Goal: Task Accomplishment & Management: Manage account settings

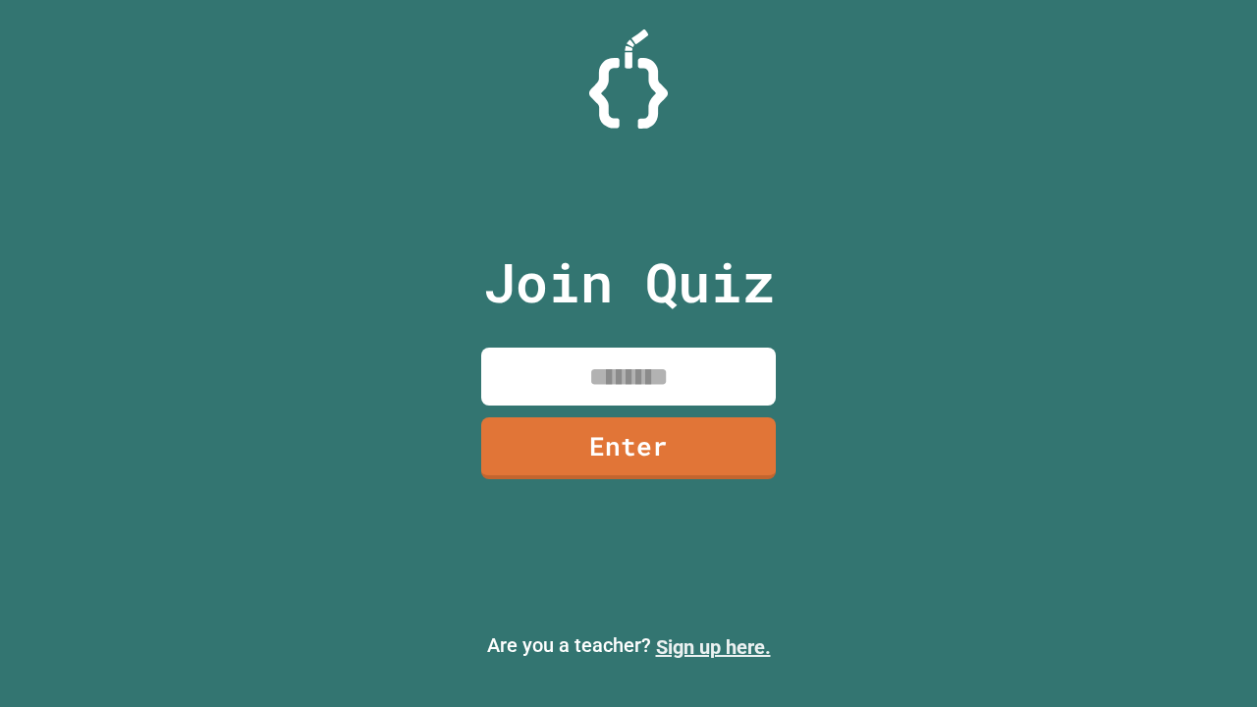
click at [713, 647] on link "Sign up here." at bounding box center [713, 648] width 115 height 24
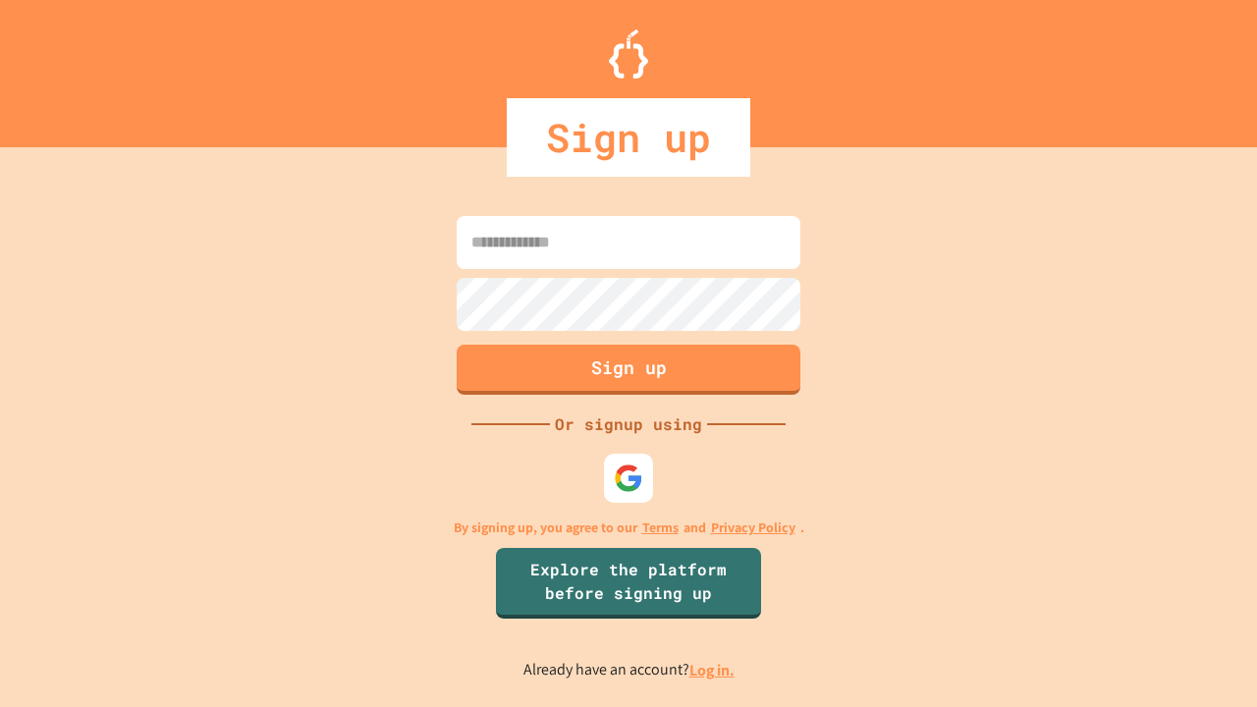
click at [713, 670] on link "Log in." at bounding box center [712, 670] width 45 height 21
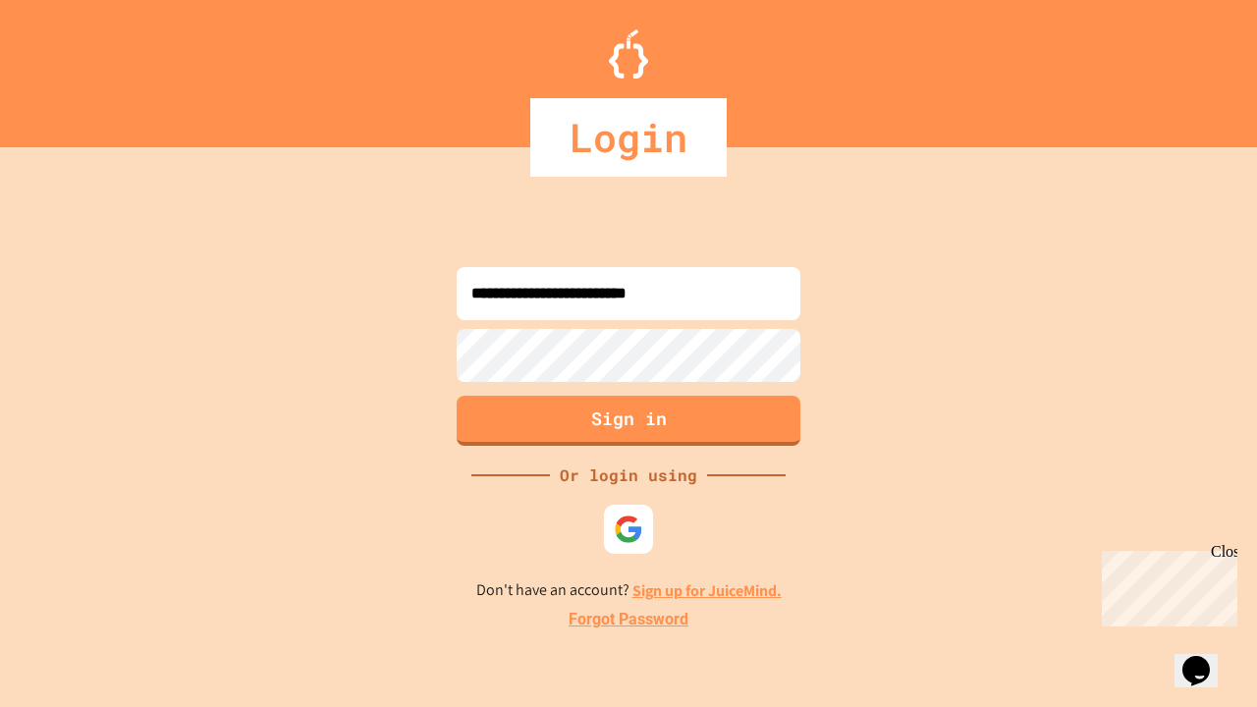
type input "**********"
